Goal: Task Accomplishment & Management: Manage account settings

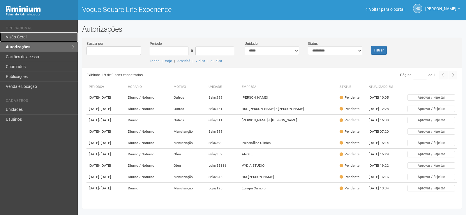
click at [58, 42] on link "Visão Geral" at bounding box center [39, 37] width 78 height 10
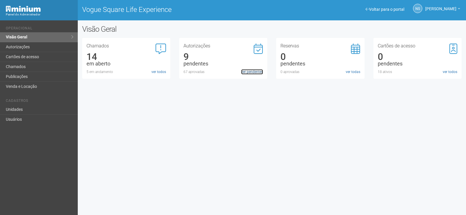
click at [251, 71] on link "ver pendentes" at bounding box center [252, 71] width 22 height 5
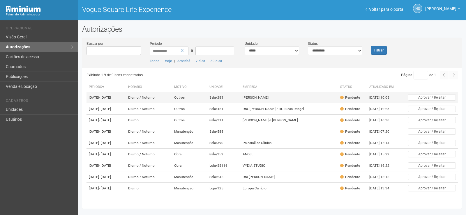
click at [278, 96] on td "[PERSON_NAME]" at bounding box center [288, 97] width 97 height 11
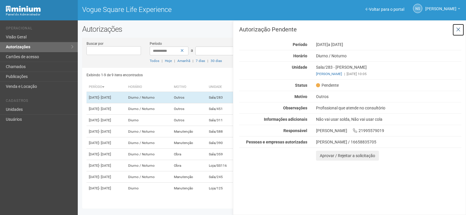
click at [460, 29] on icon at bounding box center [458, 30] width 4 height 6
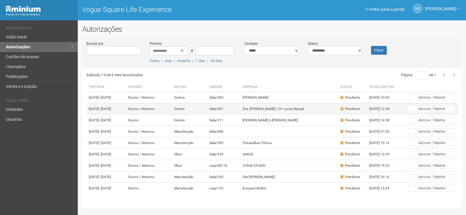
click at [309, 115] on td "Dra. [PERSON_NAME] / Dr. Lucas Rangel" at bounding box center [288, 108] width 97 height 11
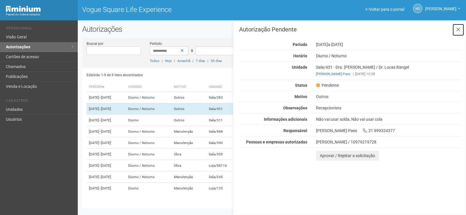
click at [461, 26] on button at bounding box center [459, 30] width 12 height 13
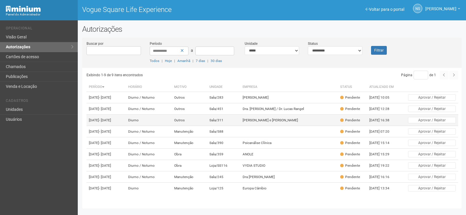
click at [312, 122] on td "[PERSON_NAME] e [PERSON_NAME]" at bounding box center [288, 120] width 97 height 11
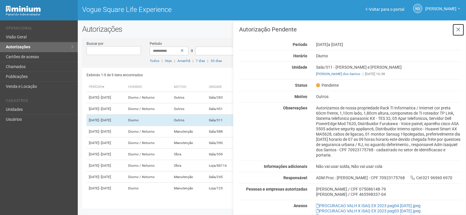
click at [458, 31] on icon at bounding box center [458, 30] width 4 height 6
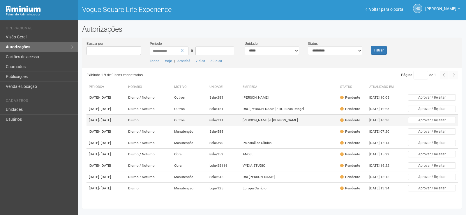
click at [303, 126] on td "[PERSON_NAME] e [PERSON_NAME]" at bounding box center [288, 120] width 97 height 11
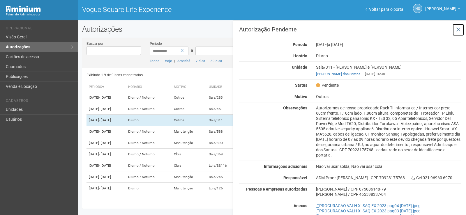
click at [461, 28] on button at bounding box center [459, 30] width 12 height 13
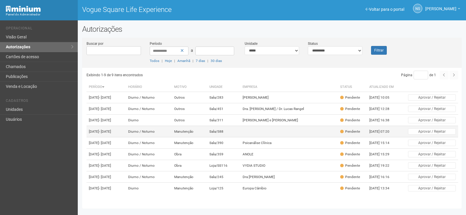
click at [265, 138] on td at bounding box center [288, 131] width 97 height 11
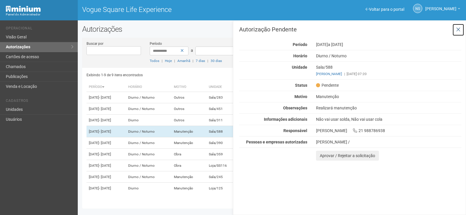
click at [460, 29] on icon at bounding box center [458, 30] width 4 height 6
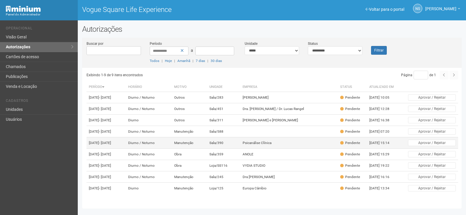
click at [282, 149] on td "Psicanálise Clínica" at bounding box center [288, 143] width 97 height 11
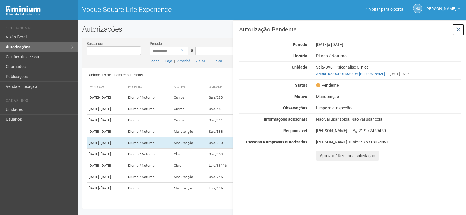
click at [463, 30] on button at bounding box center [459, 30] width 12 height 13
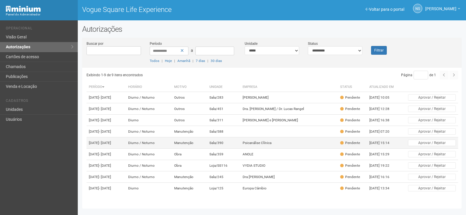
scroll to position [27, 0]
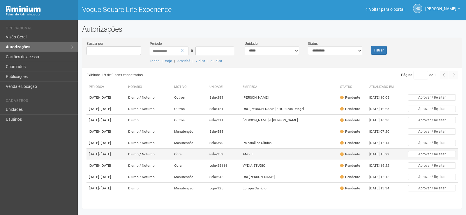
click at [267, 149] on td "ANOLE" at bounding box center [288, 154] width 97 height 11
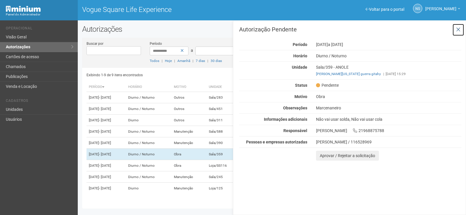
click at [458, 31] on icon at bounding box center [458, 30] width 4 height 6
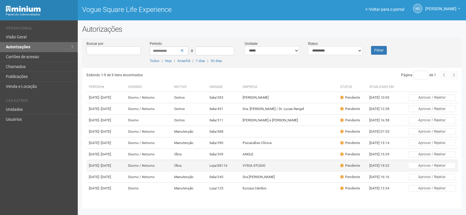
click at [293, 160] on td "VYDIA STUDIO" at bounding box center [288, 165] width 97 height 11
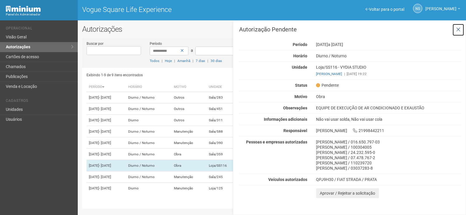
click at [461, 27] on button at bounding box center [459, 30] width 12 height 13
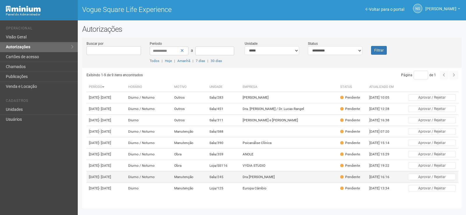
click at [285, 173] on td "Dra [PERSON_NAME]" at bounding box center [288, 177] width 97 height 11
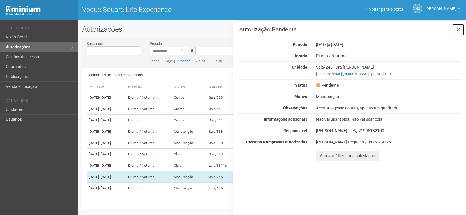
click at [457, 31] on icon at bounding box center [458, 30] width 4 height 6
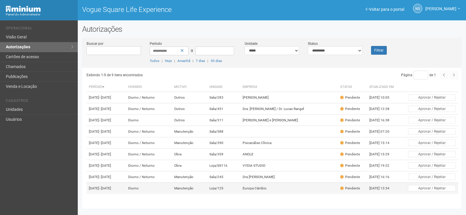
click at [302, 194] on td "Europa Câmbio" at bounding box center [288, 188] width 97 height 11
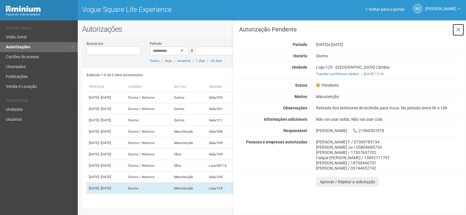
click at [461, 27] on button at bounding box center [459, 30] width 12 height 13
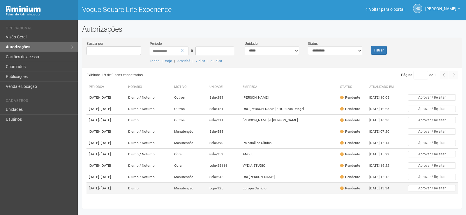
click at [303, 186] on td "Europa Câmbio" at bounding box center [288, 188] width 97 height 11
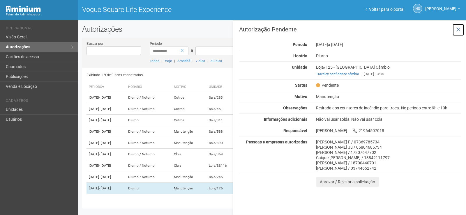
click at [457, 29] on icon at bounding box center [458, 30] width 4 height 6
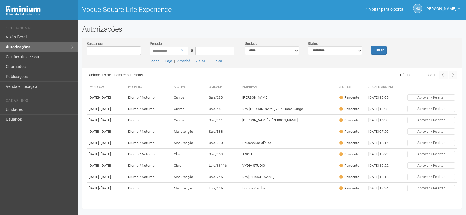
click at [251, 215] on div "**********" at bounding box center [233, 117] width 466 height 195
click at [27, 108] on link "Unidades" at bounding box center [39, 110] width 78 height 10
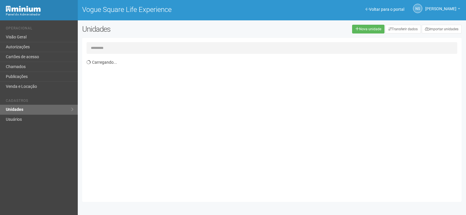
click at [182, 44] on input "text" at bounding box center [272, 48] width 371 height 12
type input "***"
